Goal: Task Accomplishment & Management: Manage account settings

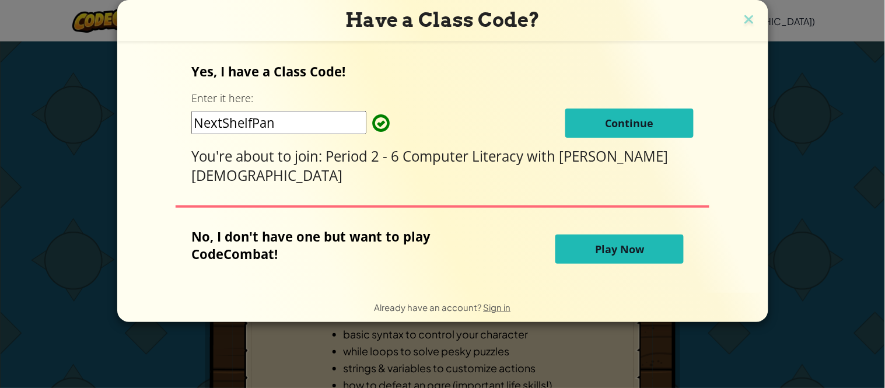
click at [605, 120] on span "Continue" at bounding box center [629, 123] width 48 height 14
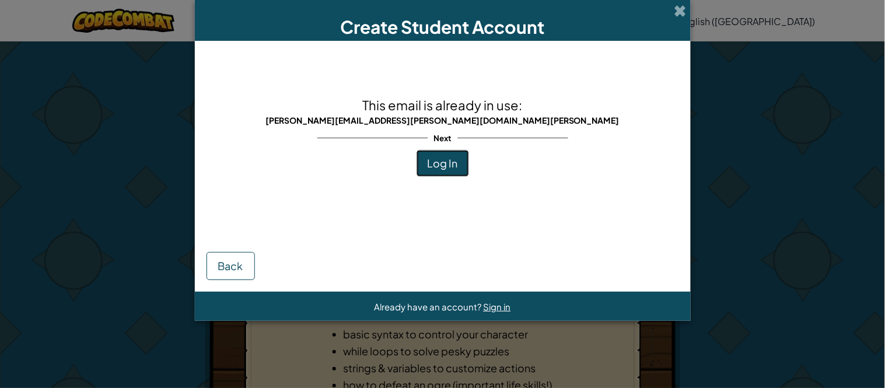
click at [446, 159] on span "Log In" at bounding box center [442, 162] width 30 height 13
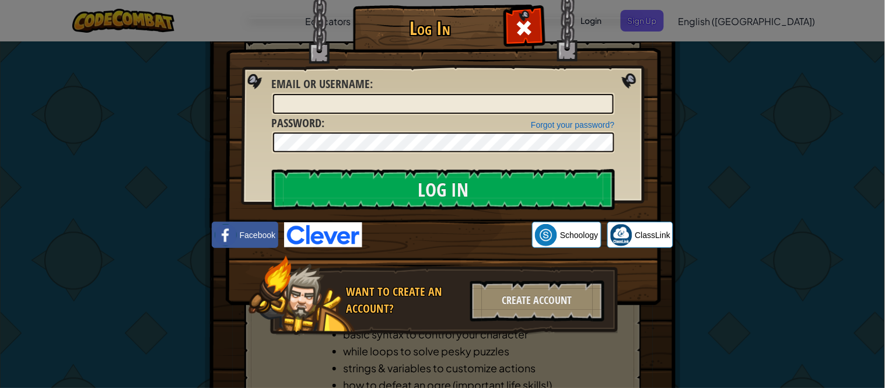
drag, startPoint x: 765, startPoint y: 148, endPoint x: 640, endPoint y: 142, distance: 125.5
click at [715, 145] on div "Log In Unknown Error Email or Username : Forgot your password? Password : Log I…" at bounding box center [442, 194] width 885 height 388
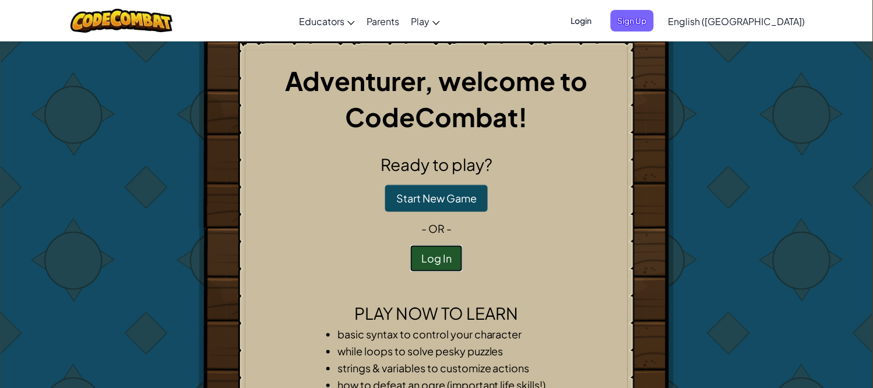
click at [431, 258] on button "Log In" at bounding box center [436, 258] width 52 height 27
